Goal: Task Accomplishment & Management: Complete application form

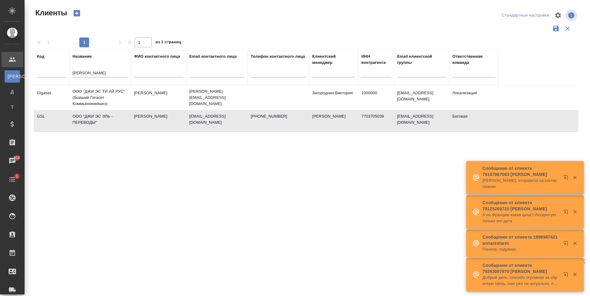
select select "RU"
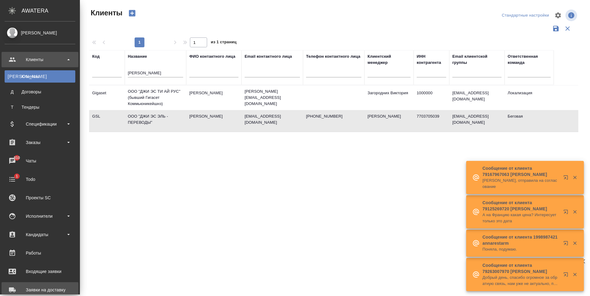
click at [46, 283] on link "Заявки на доставку" at bounding box center [40, 289] width 77 height 15
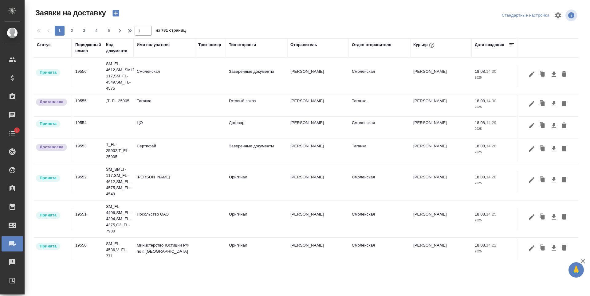
click at [118, 11] on icon "button" at bounding box center [116, 13] width 6 height 6
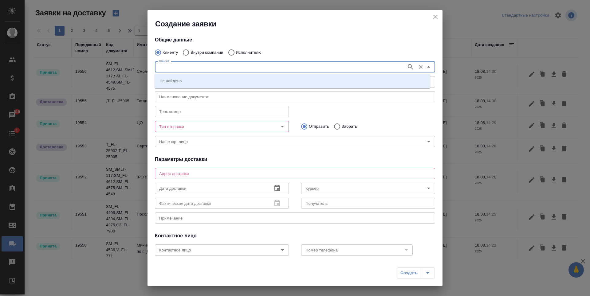
click at [270, 65] on input "Клиент" at bounding box center [280, 66] width 247 height 7
click at [272, 49] on div "Клиенту Внутри компании Исполнителю" at bounding box center [295, 52] width 280 height 13
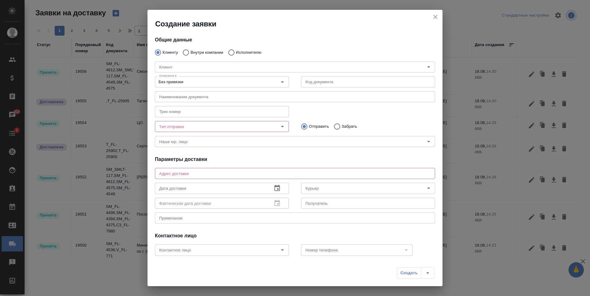
click at [187, 51] on input "Внутри компании" at bounding box center [185, 52] width 11 height 13
radio input "true"
click at [279, 82] on icon "Open" at bounding box center [282, 81] width 7 height 7
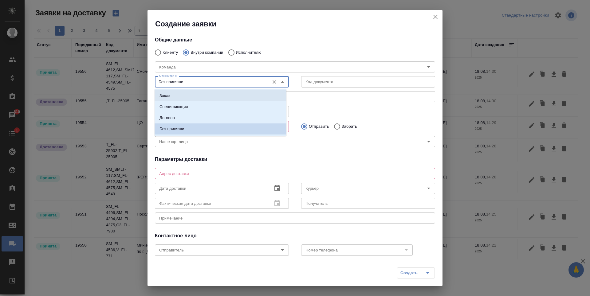
click at [259, 93] on li "Заказ" at bounding box center [221, 95] width 132 height 11
type input "Заказ"
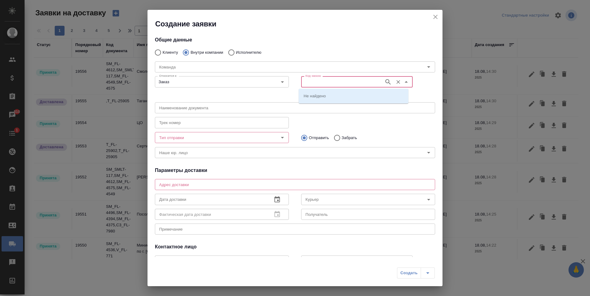
click at [342, 79] on input "Код заказа" at bounding box center [342, 81] width 78 height 7
paste input "**[BEG_GSL-116]([URL][DOMAIN_NAME]"
drag, startPoint x: 376, startPoint y: 81, endPoint x: 334, endPoint y: 85, distance: 42.6
click at [334, 85] on input "**[BEG_GSL-116]([URL][DOMAIN_NAME]" at bounding box center [342, 81] width 78 height 7
click at [306, 83] on input "**[BEG_GSL-116" at bounding box center [342, 81] width 78 height 7
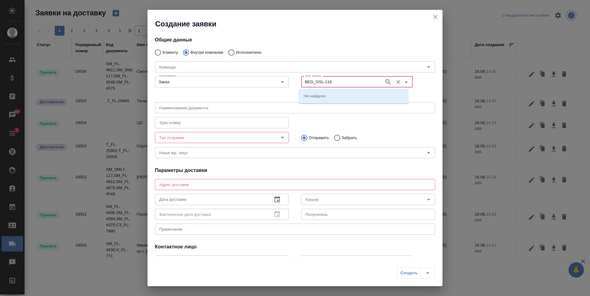
type input "BEG_GSL-116"
click at [417, 86] on div at bounding box center [424, 81] width 22 height 15
click at [336, 85] on input "BEG_GSL-116" at bounding box center [342, 81] width 78 height 7
click at [343, 84] on input "BEG_GSL-116" at bounding box center [342, 81] width 78 height 7
click at [357, 77] on div "BEG_GSL-116 Код заказа" at bounding box center [357, 81] width 112 height 11
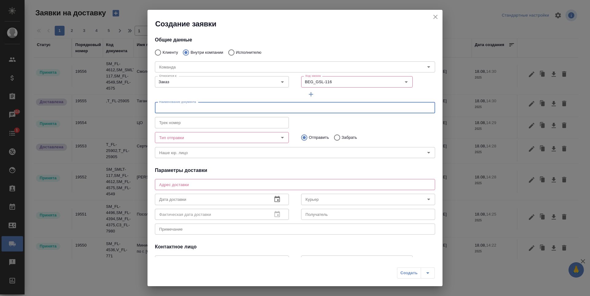
click at [246, 109] on input "text" at bounding box center [295, 107] width 280 height 11
click at [349, 85] on input "BEG_GSL-116" at bounding box center [342, 81] width 78 height 7
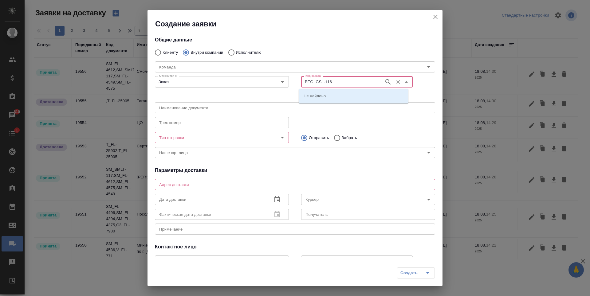
click at [342, 84] on input "BEG_GSL-116" at bounding box center [342, 81] width 78 height 7
click at [318, 85] on input "BEG_GSL-116" at bounding box center [342, 81] width 78 height 7
click at [332, 80] on input "BEG_GSL-116" at bounding box center [342, 81] width 78 height 7
click at [305, 83] on input "BEG_GSL-116" at bounding box center [342, 81] width 78 height 7
click at [345, 84] on input "BEG_GSL-116" at bounding box center [342, 81] width 78 height 7
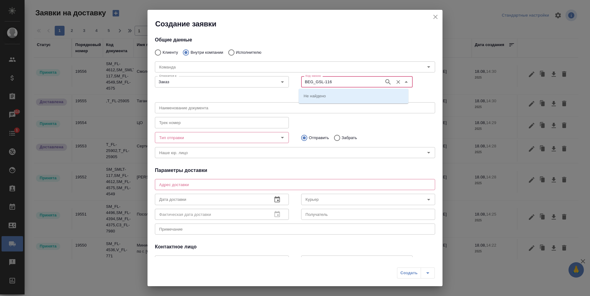
click at [385, 84] on icon "button" at bounding box center [388, 81] width 7 height 7
click at [365, 100] on li "BEG_GSL-116" at bounding box center [354, 95] width 110 height 11
type input "(OTP) Общество с ограниченной ответственностью «Вектор Развития»"
type input "BEG_GSL-116"
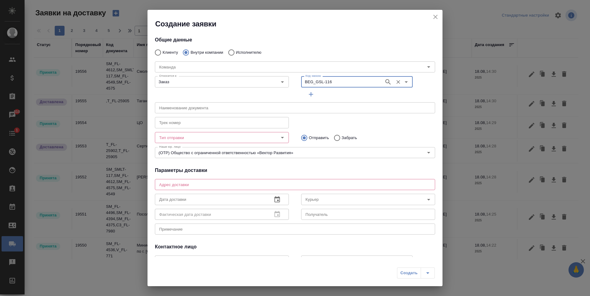
click at [251, 113] on input "text" at bounding box center [295, 107] width 280 height 11
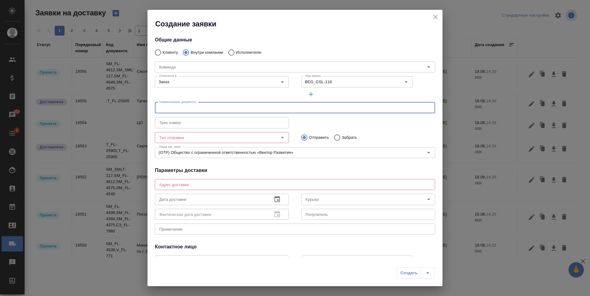
click at [263, 137] on input "Тип отправки" at bounding box center [212, 137] width 110 height 7
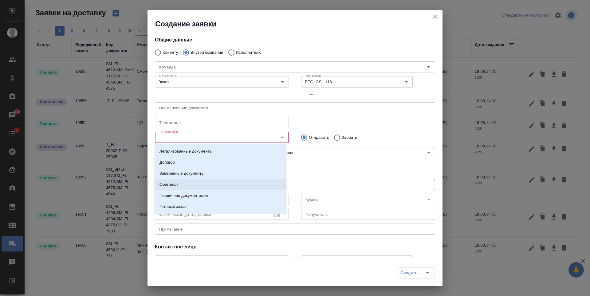
click at [228, 186] on li "Оригинал" at bounding box center [221, 184] width 132 height 11
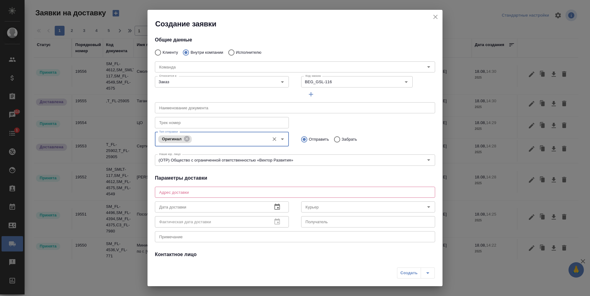
click at [227, 122] on input "text" at bounding box center [222, 122] width 134 height 11
click at [231, 112] on input "text" at bounding box center [295, 107] width 280 height 11
click at [233, 194] on textarea at bounding box center [295, 192] width 272 height 5
click at [320, 176] on h4 "Параметры доставки" at bounding box center [295, 178] width 280 height 7
click at [436, 15] on icon "close" at bounding box center [435, 16] width 7 height 7
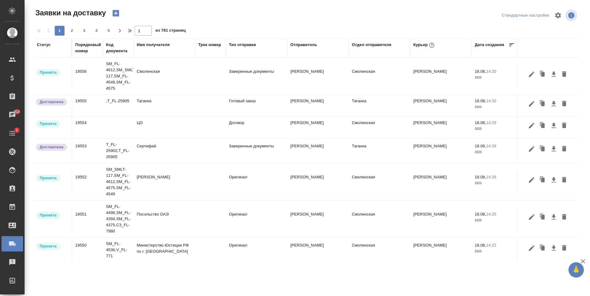
radio input "true"
type input "Без привязки"
click at [202, 87] on td at bounding box center [210, 76] width 31 height 22
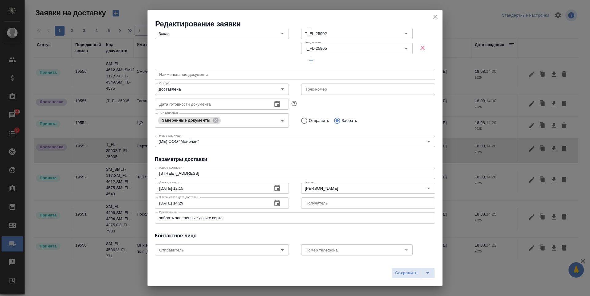
scroll to position [95, 0]
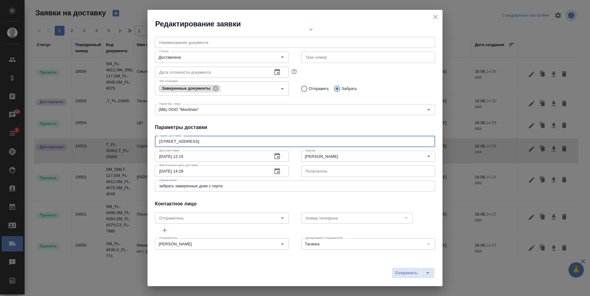
drag, startPoint x: 203, startPoint y: 143, endPoint x: 153, endPoint y: 140, distance: 49.6
click at [153, 140] on div "Общие данные Порядковый номер 19553 Порядковый номер Клиенту Внутри компании Ис…" at bounding box center [295, 143] width 295 height 228
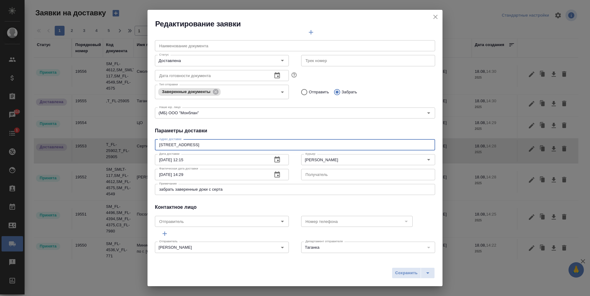
scroll to position [92, 0]
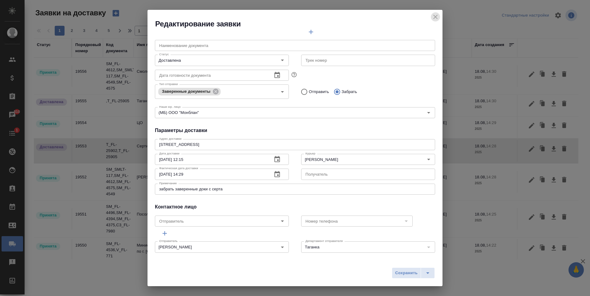
click at [438, 16] on icon "close" at bounding box center [435, 16] width 7 height 7
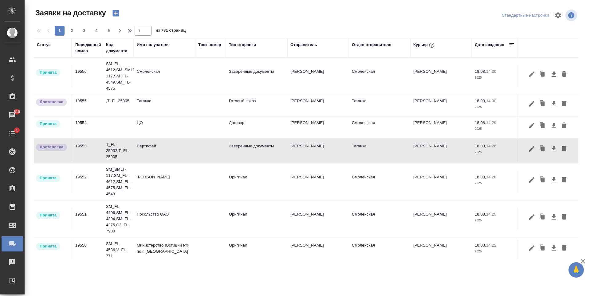
click at [287, 196] on tr "Принята 19552 SM_SMLT-117,SM_FL-4612,SM_FL-4575,SM_FL-4549 НОТАРИУС [PERSON_NAM…" at bounding box center [353, 182] width 638 height 37
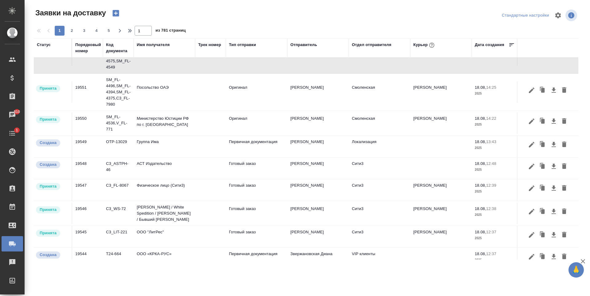
scroll to position [102, 0]
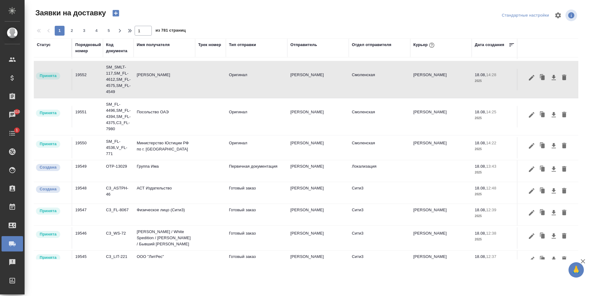
click at [116, 13] on icon "button" at bounding box center [116, 13] width 9 height 9
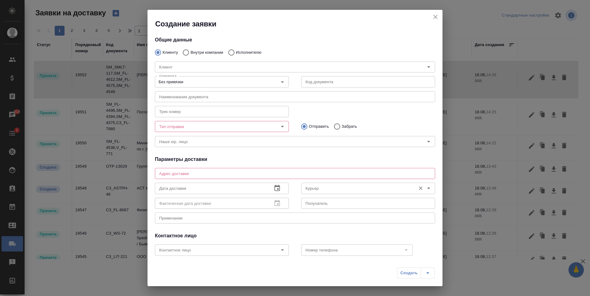
click at [335, 191] on input "Курьер" at bounding box center [358, 188] width 110 height 7
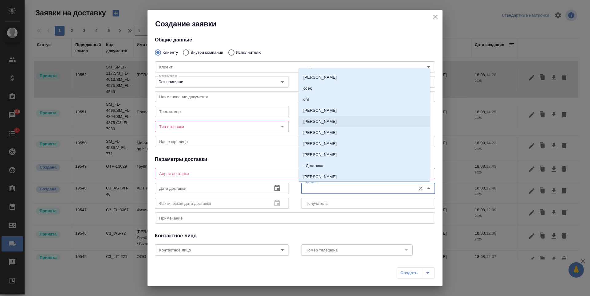
scroll to position [61, 0]
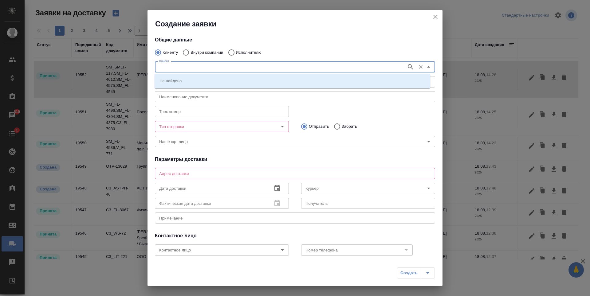
click at [215, 66] on input "Клиент" at bounding box center [280, 66] width 247 height 7
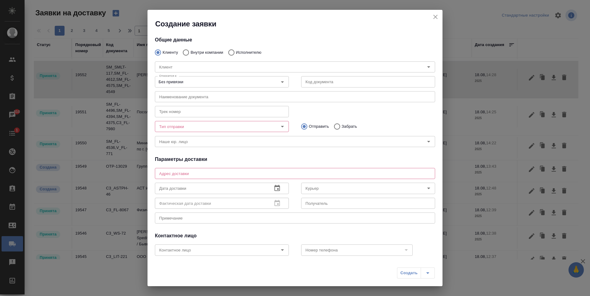
click at [211, 52] on p "Внутри компании" at bounding box center [207, 52] width 33 height 6
click at [191, 52] on input "Внутри компании" at bounding box center [185, 52] width 11 height 13
radio input "true"
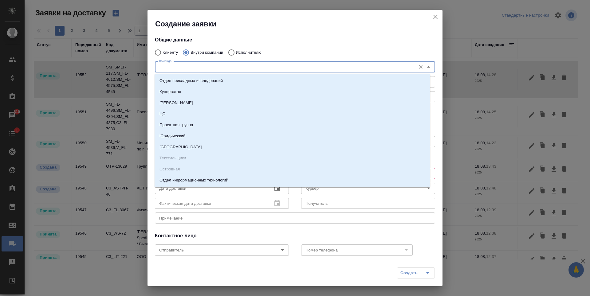
click at [232, 66] on input "Команда" at bounding box center [285, 66] width 256 height 7
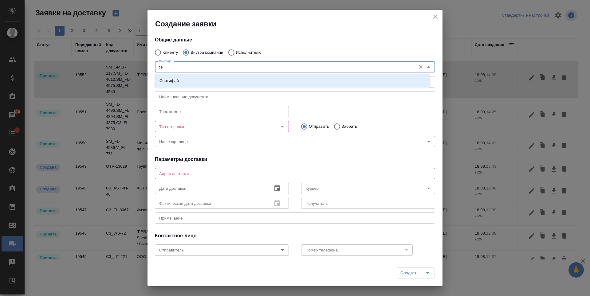
type input "сер"
click at [224, 78] on li "Сертифай" at bounding box center [293, 80] width 276 height 11
type textarea "[STREET_ADDRESS]"
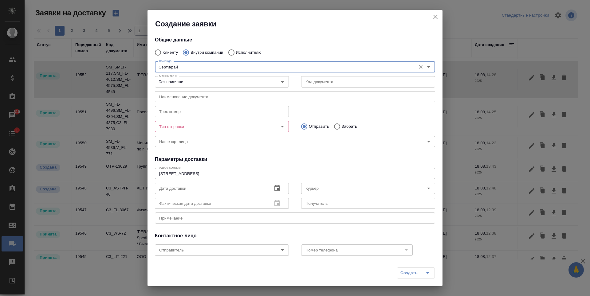
type input "Сертифай"
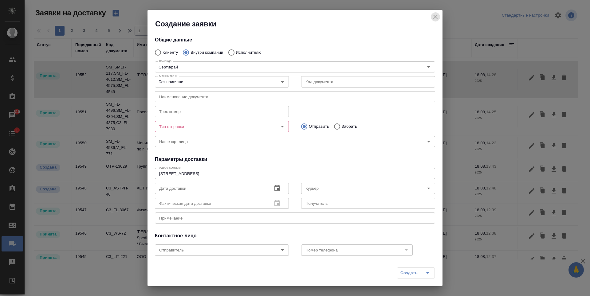
click at [435, 16] on icon "close" at bounding box center [435, 17] width 4 height 4
radio input "true"
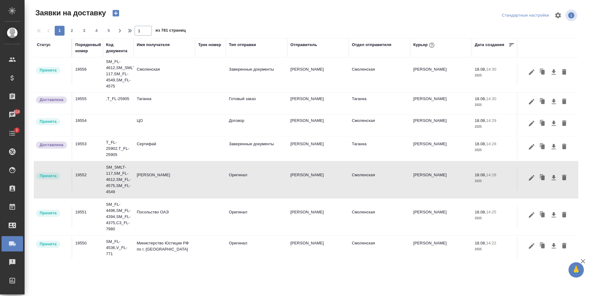
scroll to position [0, 0]
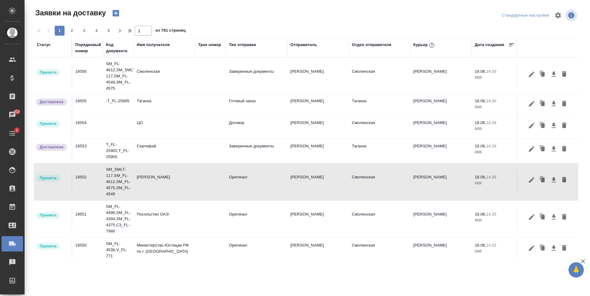
click at [207, 87] on td at bounding box center [210, 76] width 31 height 22
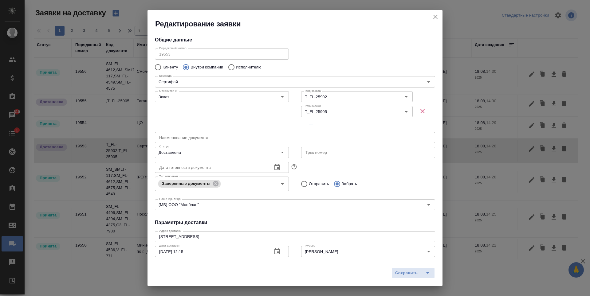
click at [436, 18] on icon "close" at bounding box center [435, 16] width 7 height 7
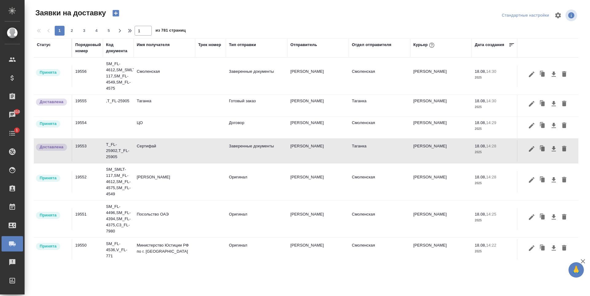
click at [119, 14] on icon "button" at bounding box center [116, 13] width 9 height 9
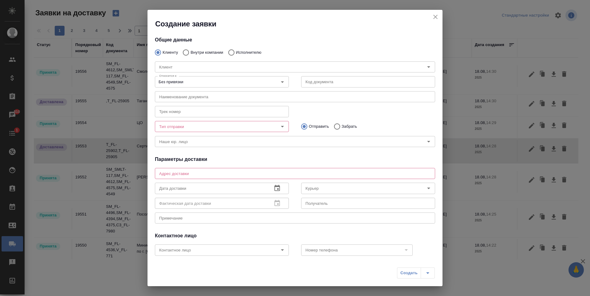
click at [206, 54] on div "[PERSON_NAME]" at bounding box center [295, 66] width 293 height 27
click at [209, 51] on p "Внутри компании" at bounding box center [207, 52] width 33 height 6
click at [191, 51] on input "Внутри компании" at bounding box center [185, 52] width 11 height 13
radio input "true"
click at [216, 64] on input "Команда" at bounding box center [285, 66] width 256 height 7
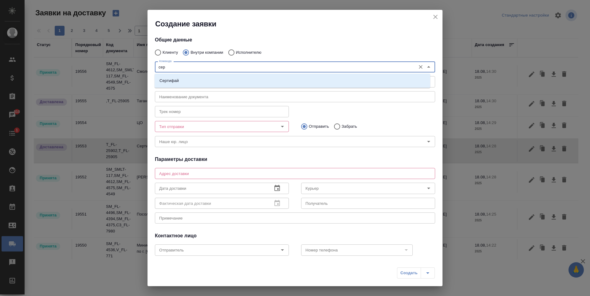
type input "серт"
click at [225, 77] on li "Сертифай" at bounding box center [293, 80] width 276 height 11
type textarea "[STREET_ADDRESS]"
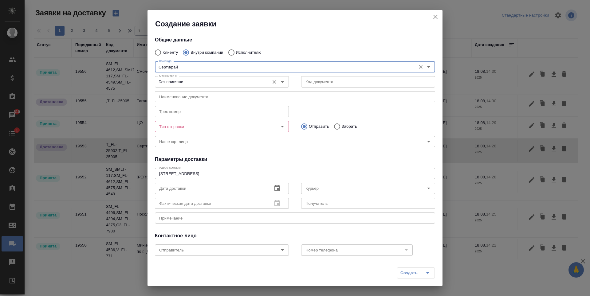
click at [274, 81] on icon "Очистить" at bounding box center [274, 82] width 6 height 6
type input "Сертифай"
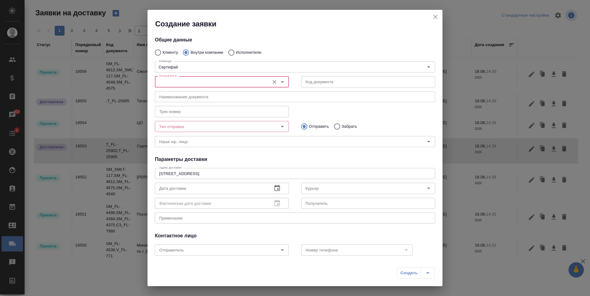
click at [279, 81] on icon "Open" at bounding box center [282, 81] width 7 height 7
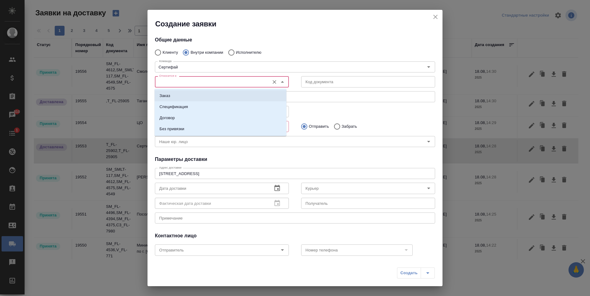
click at [213, 94] on li "Заказ" at bounding box center [221, 95] width 132 height 11
type input "Заказ"
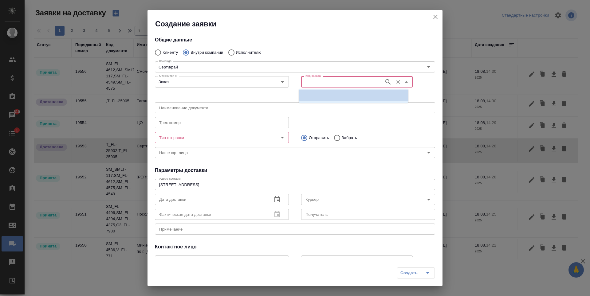
click at [343, 79] on input "Код заказа" at bounding box center [342, 81] width 78 height 7
paste input "BEG_GSL-116"
click at [385, 82] on icon "button" at bounding box center [388, 81] width 7 height 7
click at [327, 96] on p "BEG_GSL-116" at bounding box center [317, 96] width 27 height 6
click at [339, 85] on input "BEG_GSL-116" at bounding box center [342, 81] width 78 height 7
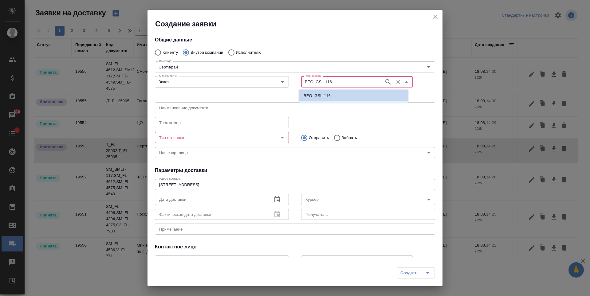
click at [345, 93] on li "BEG_GSL-116" at bounding box center [354, 95] width 110 height 11
click at [336, 82] on input "BEG_GSL-116" at bounding box center [342, 81] width 78 height 7
click at [328, 95] on p "BEG_GSL-116" at bounding box center [317, 96] width 27 height 6
type input "BEG_GSL-116"
click at [347, 114] on div "Трек номер Трек номер" at bounding box center [295, 122] width 293 height 27
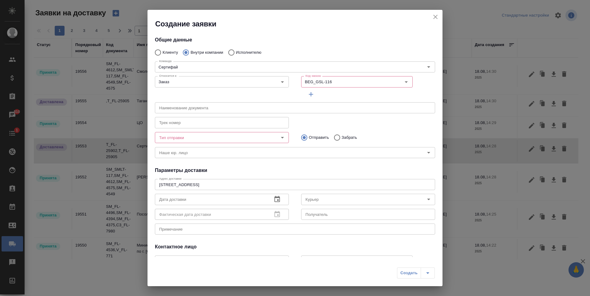
click at [344, 107] on input "text" at bounding box center [295, 107] width 280 height 11
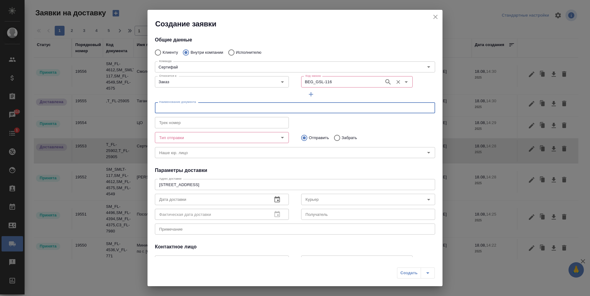
click at [346, 82] on input "BEG_GSL-116" at bounding box center [342, 81] width 78 height 7
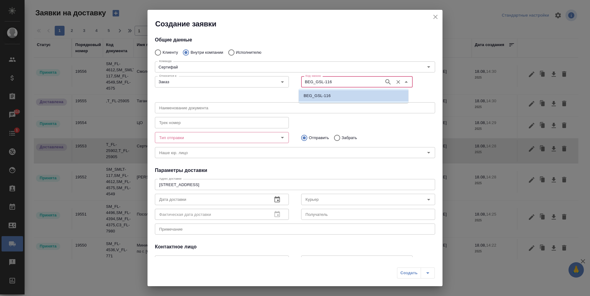
click at [347, 98] on li "BEG_GSL-116" at bounding box center [354, 95] width 110 height 11
click at [385, 84] on icon "button" at bounding box center [388, 81] width 7 height 7
click at [383, 84] on div "BEG_GSL-116 Код заказа" at bounding box center [357, 81] width 112 height 11
click at [378, 81] on div "BEG_GSL-116 Код заказа" at bounding box center [357, 81] width 112 height 11
click at [385, 81] on icon "button" at bounding box center [388, 81] width 7 height 7
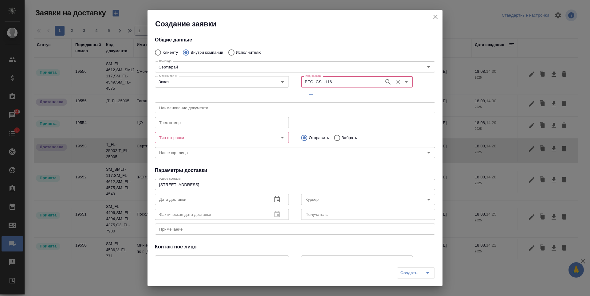
click at [342, 81] on input "BEG_GSL-116" at bounding box center [342, 81] width 78 height 7
click at [333, 96] on li "BEG_GSL-116" at bounding box center [354, 95] width 110 height 11
click at [435, 19] on icon "close" at bounding box center [435, 16] width 7 height 7
radio input "true"
type input "Без привязки"
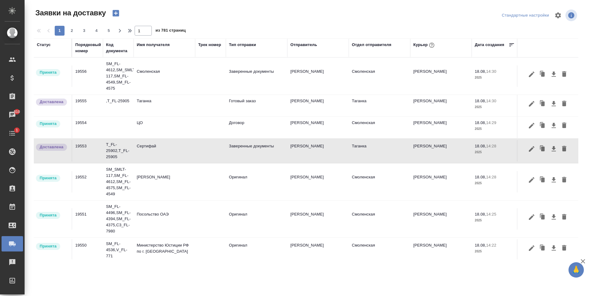
click at [116, 13] on icon "button" at bounding box center [116, 13] width 9 height 9
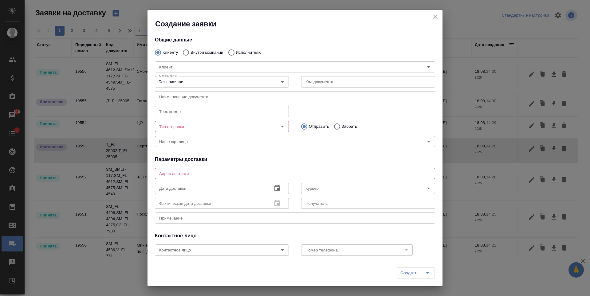
click at [188, 49] on input "Внутри компании" at bounding box center [185, 52] width 11 height 13
radio input "true"
click at [355, 84] on input "text" at bounding box center [368, 81] width 134 height 11
paste input "BEG_GSL-116"
click at [283, 82] on icon "Open" at bounding box center [282, 81] width 7 height 7
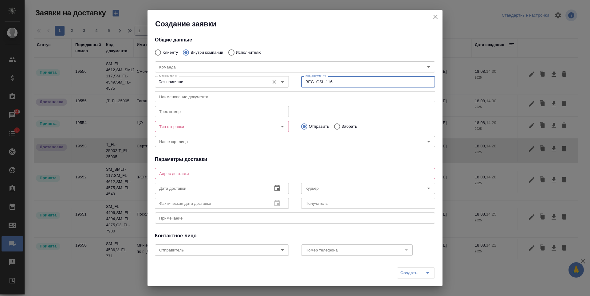
type input "BEG_GSL-116"
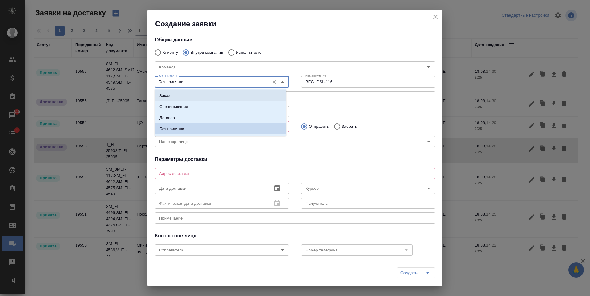
click at [242, 94] on li "Заказ" at bounding box center [221, 95] width 132 height 11
type input "Заказ"
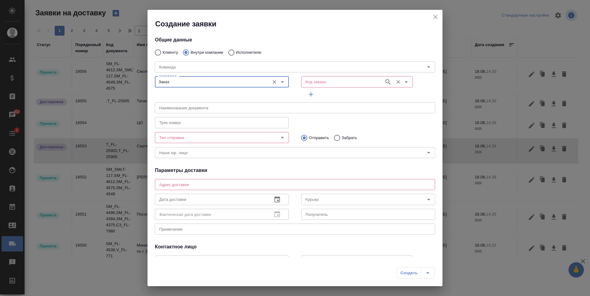
click at [351, 84] on input "Код заказа" at bounding box center [342, 81] width 78 height 7
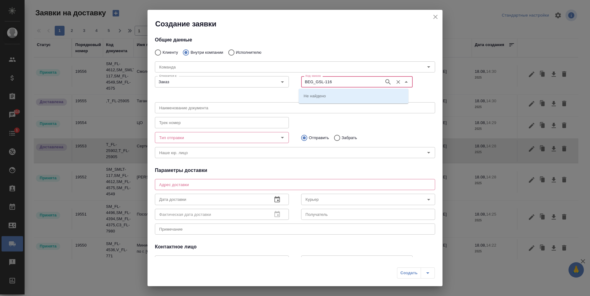
click at [385, 81] on icon "button" at bounding box center [387, 81] width 5 height 5
click at [336, 99] on li "BEG_GSL-116" at bounding box center [354, 95] width 110 height 11
click at [347, 83] on input "BEG_GSL-116" at bounding box center [342, 81] width 78 height 7
click at [334, 94] on li "BEG_GSL-116" at bounding box center [354, 95] width 110 height 11
click at [340, 85] on input "BEG_GSL-116" at bounding box center [342, 81] width 78 height 7
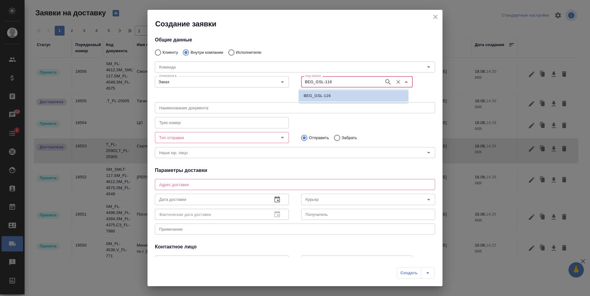
click at [385, 94] on li "BEG_GSL-116" at bounding box center [354, 95] width 110 height 11
type input "BEG_GSL-116"
click at [326, 108] on input "text" at bounding box center [295, 107] width 280 height 11
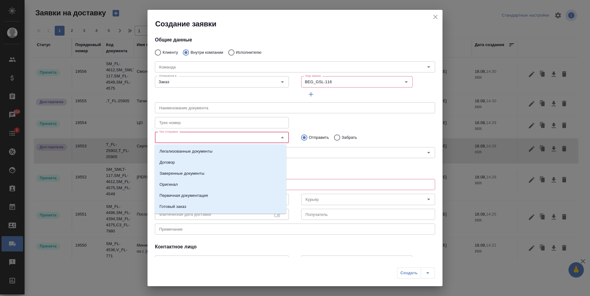
click at [229, 134] on input "Тип отправки" at bounding box center [212, 137] width 110 height 7
click at [211, 185] on li "Оригинал" at bounding box center [221, 184] width 132 height 11
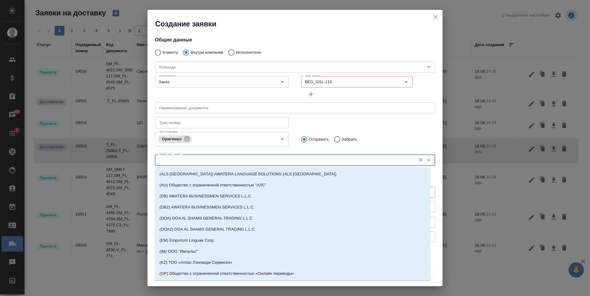
click at [256, 161] on input "Наше юр. лицо" at bounding box center [285, 159] width 256 height 7
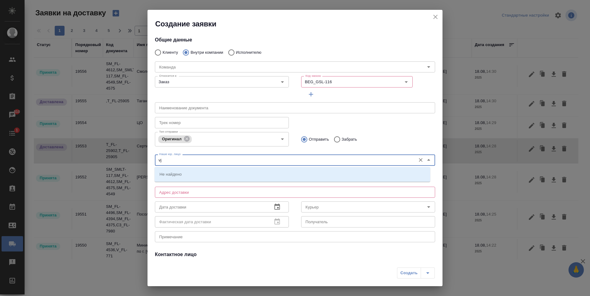
type input "v"
drag, startPoint x: 284, startPoint y: 174, endPoint x: 266, endPoint y: 160, distance: 23.1
click at [284, 174] on li "(МБ) ООО "Монблан"" at bounding box center [293, 174] width 276 height 11
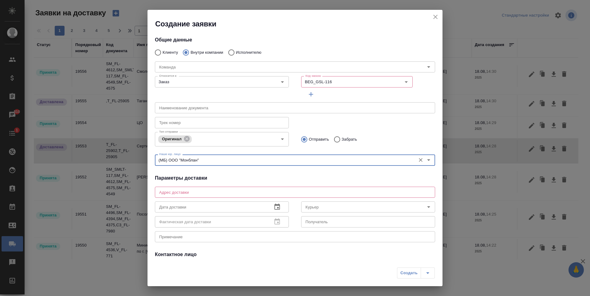
type input "(МБ) ООО "Монблан""
click at [231, 109] on input "text" at bounding box center [295, 107] width 280 height 11
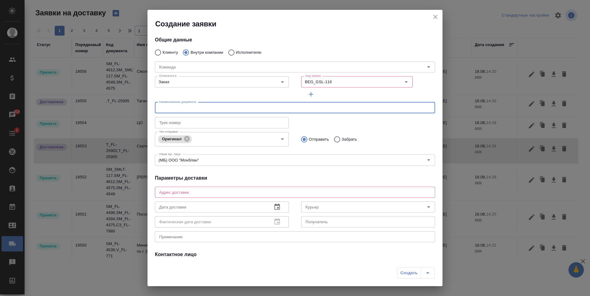
click at [217, 192] on textarea at bounding box center [295, 192] width 272 height 5
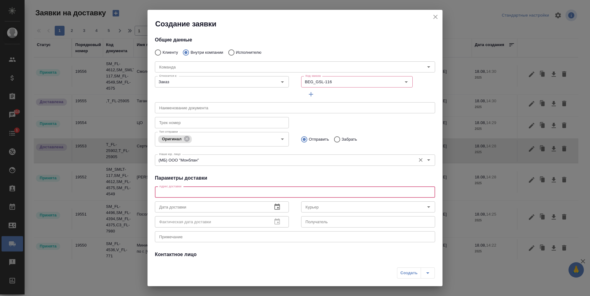
paste textarea "BEG_GSL-116"
type textarea "BEG_GSL-116"
drag, startPoint x: 192, startPoint y: 191, endPoint x: 148, endPoint y: 196, distance: 44.3
click at [148, 196] on div "Общие данные Клиенту Внутри компании Исполнителю Команда Команда Относится к: З…" at bounding box center [295, 143] width 295 height 228
type textarea "[STREET_ADDRESS]"
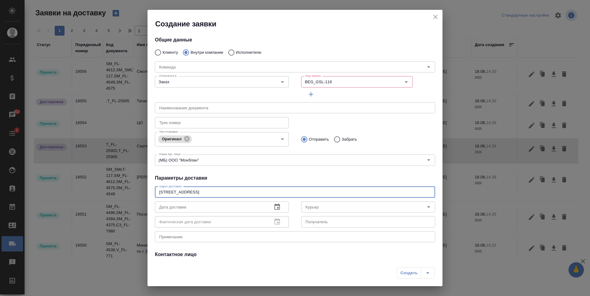
click at [275, 208] on icon "button" at bounding box center [278, 207] width 6 height 6
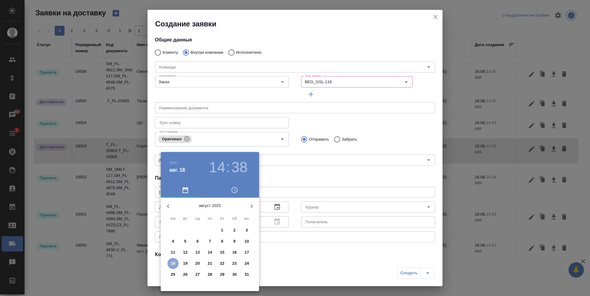
click at [174, 262] on p "18" at bounding box center [173, 264] width 5 height 6
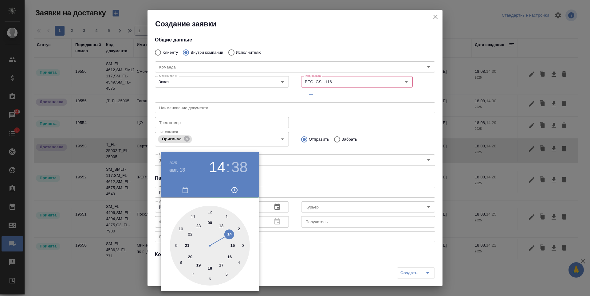
click at [230, 256] on div at bounding box center [210, 246] width 80 height 80
click at [239, 265] on div at bounding box center [210, 246] width 80 height 80
type input "[DATE] 16:21"
click at [270, 250] on div at bounding box center [295, 148] width 590 height 296
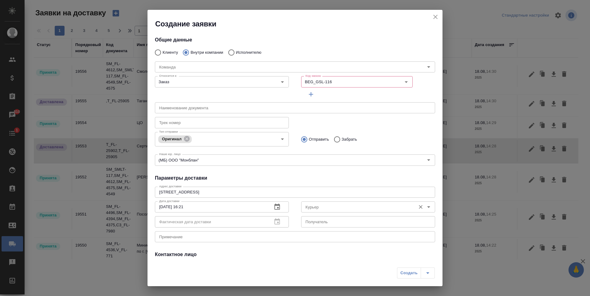
click at [360, 206] on input "Курьер" at bounding box center [358, 206] width 110 height 7
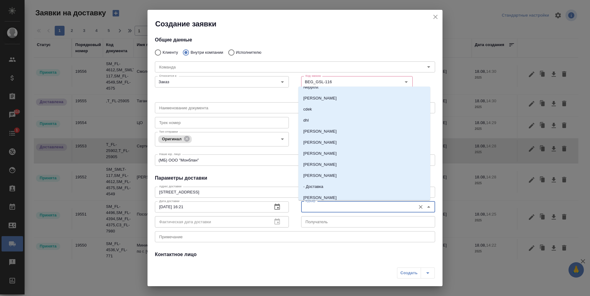
scroll to position [28, 0]
click at [341, 172] on li "[PERSON_NAME]" at bounding box center [364, 176] width 132 height 11
type input "[PERSON_NAME]"
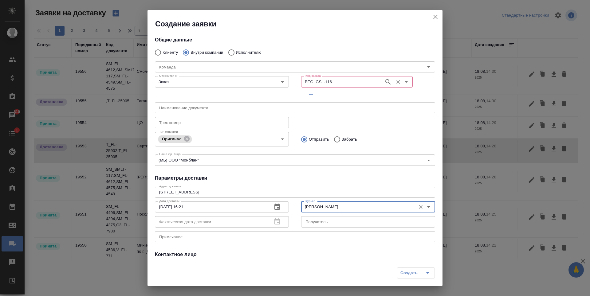
click at [334, 81] on input "BEG_GSL-116" at bounding box center [342, 81] width 78 height 7
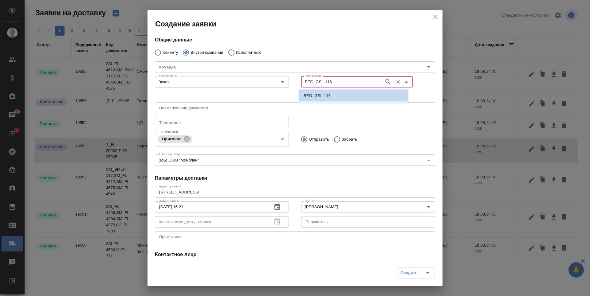
click at [336, 97] on li "BEG_GSL-116" at bounding box center [354, 95] width 110 height 11
click at [356, 97] on div "Наименование документа Наименование документа" at bounding box center [295, 107] width 293 height 27
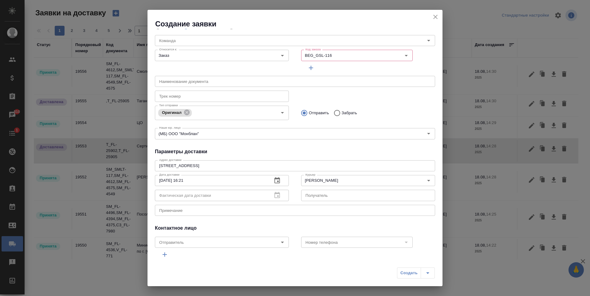
scroll to position [51, 0]
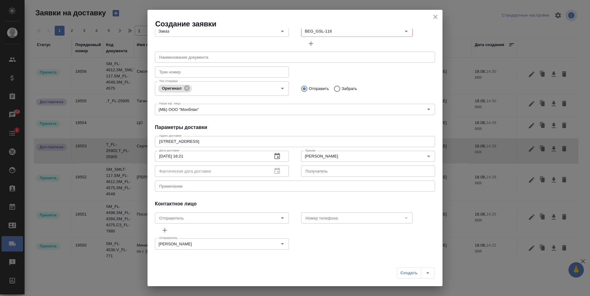
click at [430, 274] on div "Создать" at bounding box center [416, 273] width 38 height 11
click at [405, 270] on div "Создать" at bounding box center [416, 273] width 38 height 11
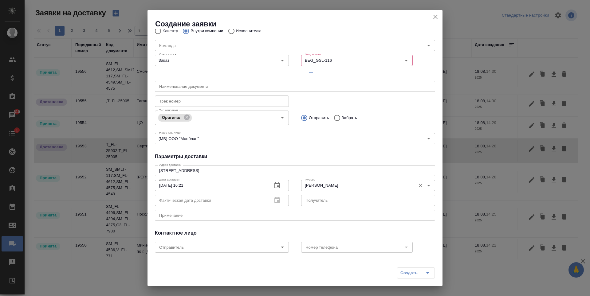
scroll to position [0, 0]
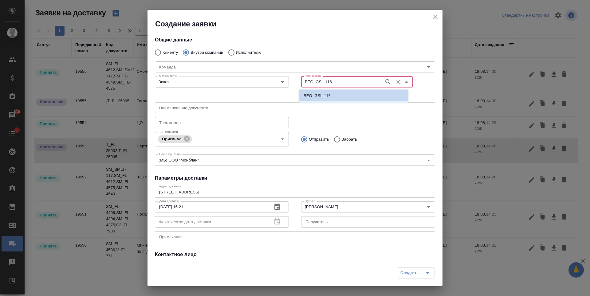
click at [351, 82] on input "BEG_GSL-116" at bounding box center [342, 81] width 78 height 7
click at [345, 69] on input "Команда" at bounding box center [285, 66] width 256 height 7
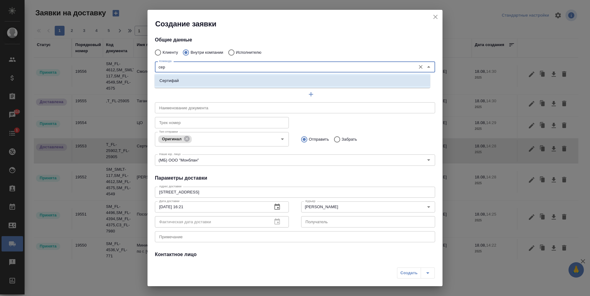
click at [296, 82] on li "Сертифай" at bounding box center [293, 80] width 276 height 11
type input "Сертифай"
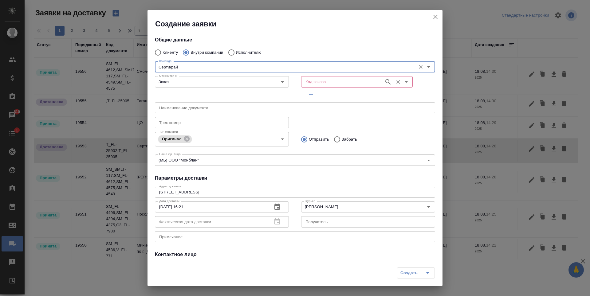
type input "Сертифай"
click at [354, 83] on input "Код заказа" at bounding box center [342, 81] width 78 height 7
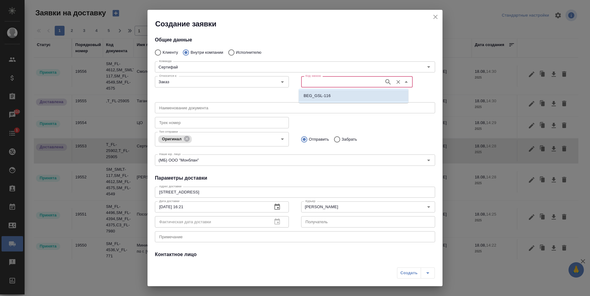
click at [352, 94] on li "BEG_GSL-116" at bounding box center [354, 95] width 110 height 11
type input "(OTP) Общество с ограниченной ответственностью «Вектор Развития»"
type input "BEG_GSL-116"
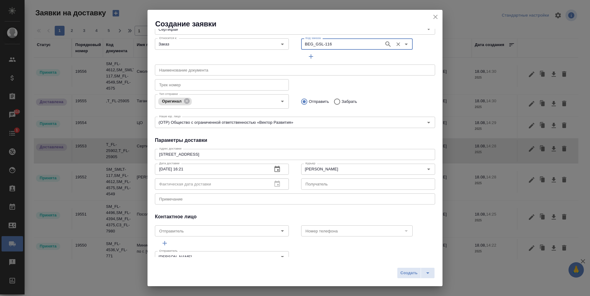
scroll to position [51, 0]
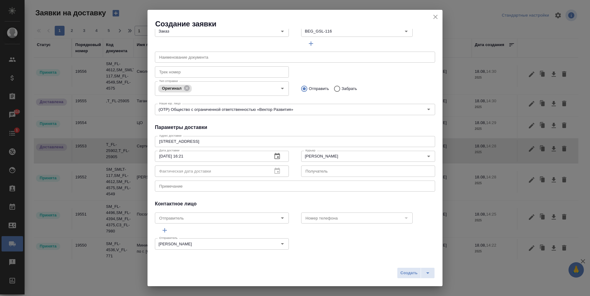
click at [261, 191] on div "x Примечание" at bounding box center [295, 186] width 280 height 11
type textarea "Отвезти документ на заверение в сертифай"
click at [309, 173] on input "text" at bounding box center [368, 171] width 134 height 11
click at [327, 121] on div "Общие данные Клиенту Внутри компании Исполнителю Команда Сертифай Команда Относ…" at bounding box center [295, 143] width 295 height 228
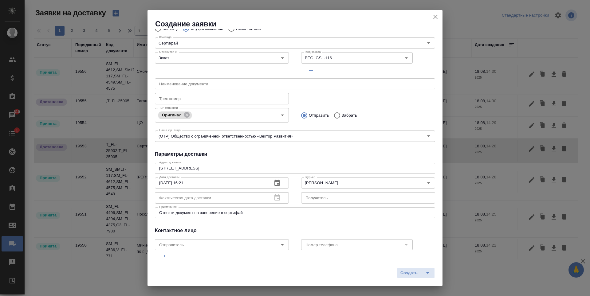
scroll to position [0, 0]
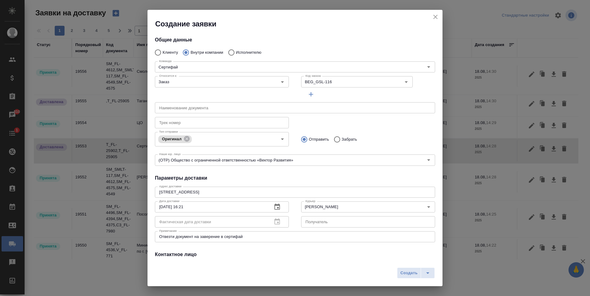
click at [280, 112] on input "text" at bounding box center [295, 107] width 280 height 11
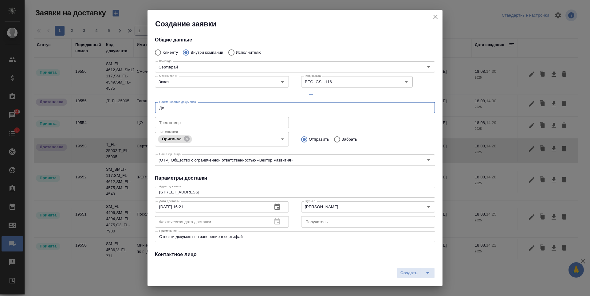
type input "Д"
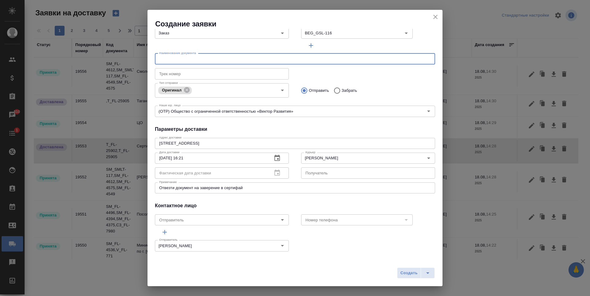
scroll to position [51, 0]
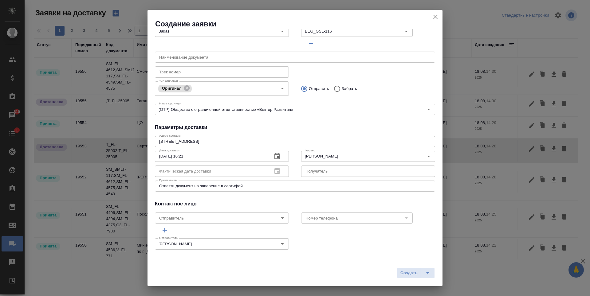
click at [404, 216] on div at bounding box center [406, 218] width 8 height 9
click at [428, 273] on icon "split button" at bounding box center [427, 274] width 3 height 2
click at [412, 275] on span "Создать" at bounding box center [409, 273] width 17 height 7
radio input "true"
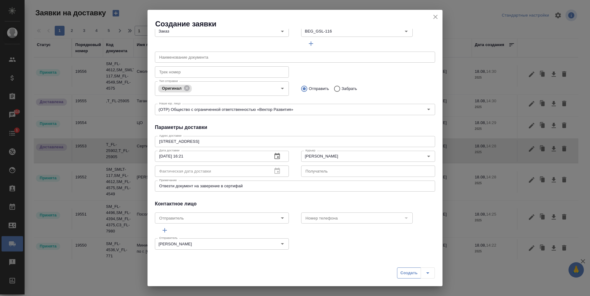
type input "Без привязки"
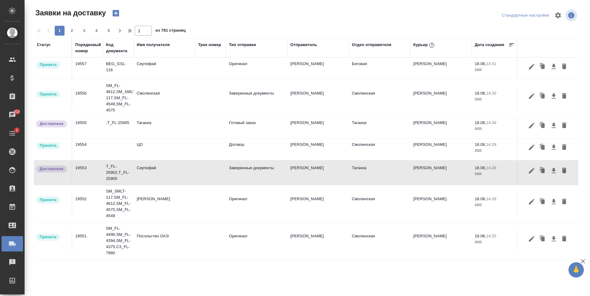
click at [183, 79] on td "Сертифай" at bounding box center [164, 69] width 61 height 22
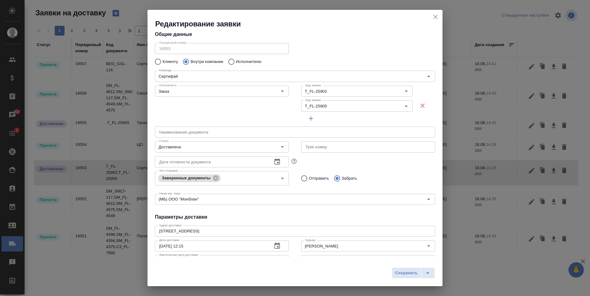
scroll to position [0, 0]
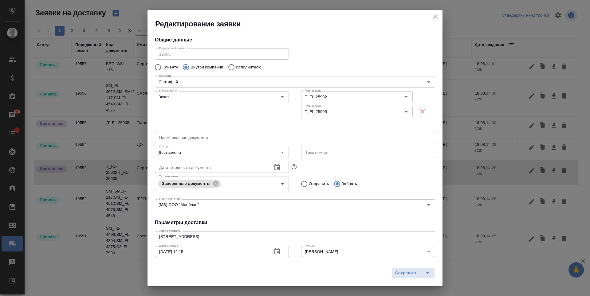
click at [436, 16] on icon "close" at bounding box center [435, 16] width 7 height 7
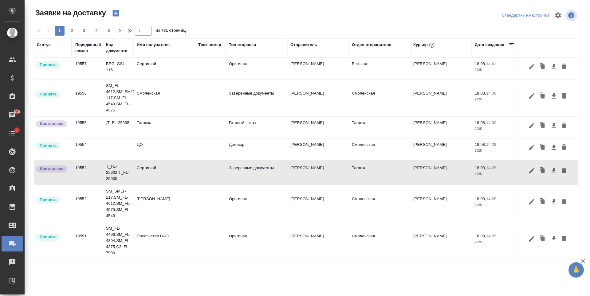
click at [203, 71] on td at bounding box center [210, 69] width 31 height 22
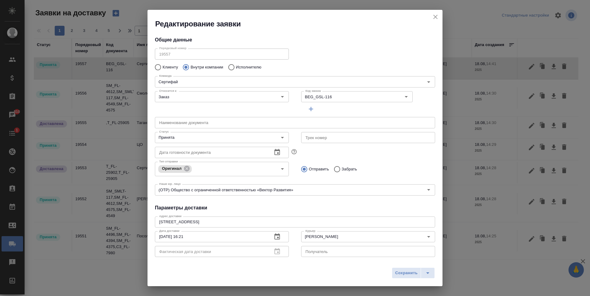
click at [438, 19] on icon "close" at bounding box center [435, 16] width 7 height 7
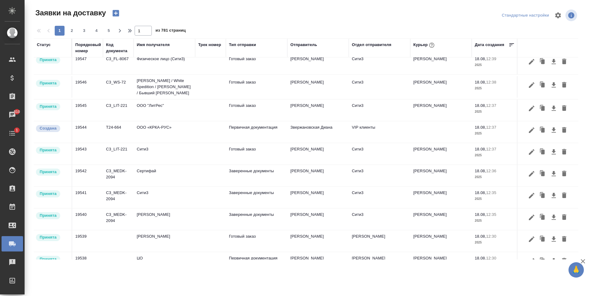
scroll to position [277, 0]
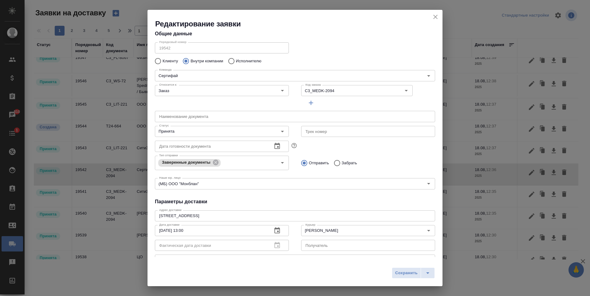
scroll to position [0, 0]
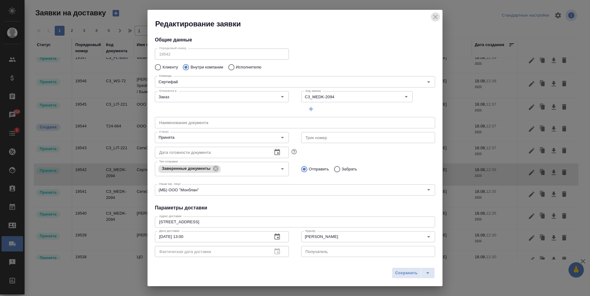
click at [436, 18] on icon "close" at bounding box center [435, 16] width 7 height 7
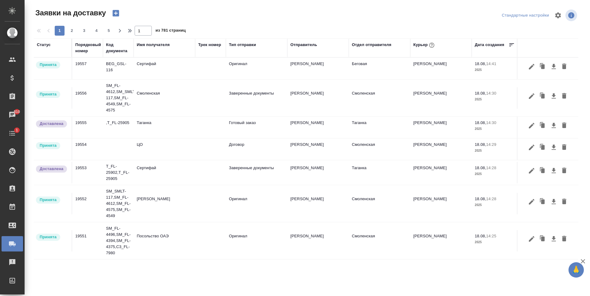
click at [265, 69] on td "Оригинал" at bounding box center [256, 69] width 61 height 22
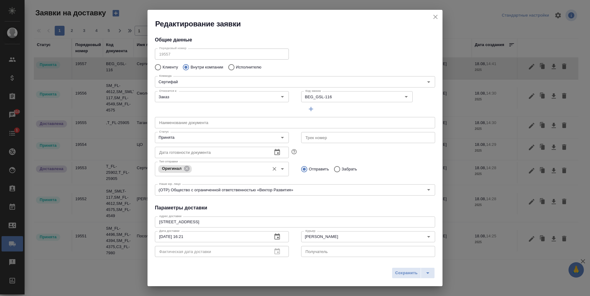
click at [279, 170] on icon "Open" at bounding box center [282, 168] width 7 height 7
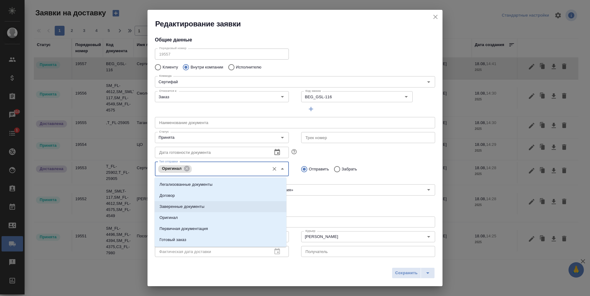
click at [211, 203] on li "Заверенные документы" at bounding box center [221, 206] width 132 height 11
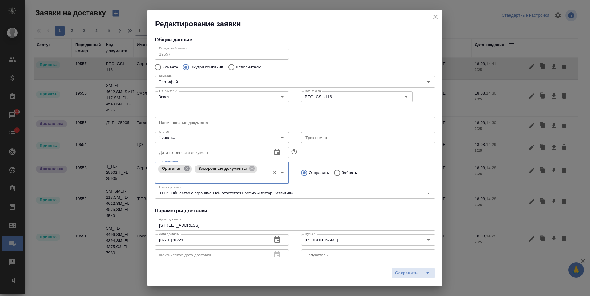
click at [185, 168] on icon at bounding box center [187, 169] width 6 height 6
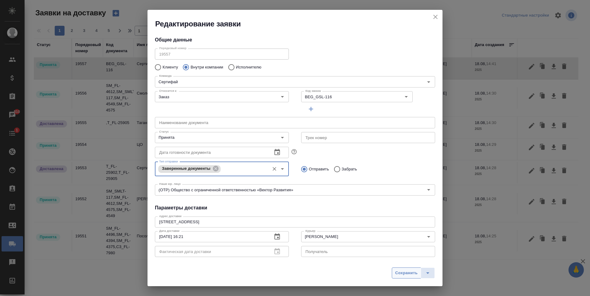
click at [408, 273] on span "Сохранить" at bounding box center [406, 273] width 22 height 7
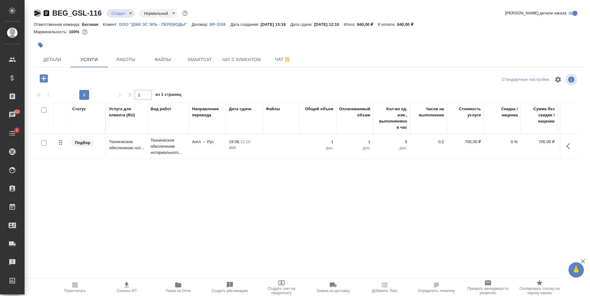
click at [36, 14] on icon "button" at bounding box center [37, 13] width 7 height 7
click at [39, 11] on icon "button" at bounding box center [37, 13] width 7 height 7
drag, startPoint x: 102, startPoint y: 14, endPoint x: 55, endPoint y: 18, distance: 47.8
click at [55, 18] on div "BEG_GSL-116 Создан new Нормальный normal" at bounding box center [111, 13] width 155 height 10
copy link "BEG_GSL-116"
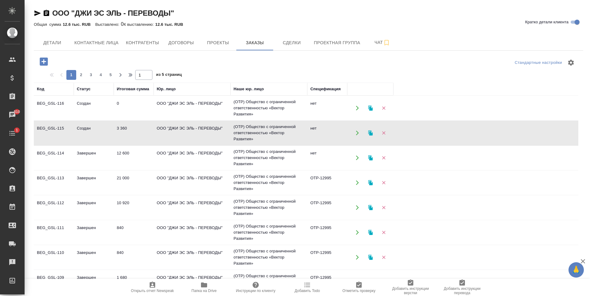
click at [35, 36] on button "Детали" at bounding box center [52, 42] width 37 height 15
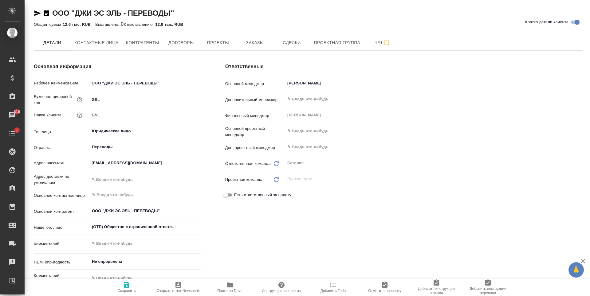
type textarea "x"
